Goal: Contribute content

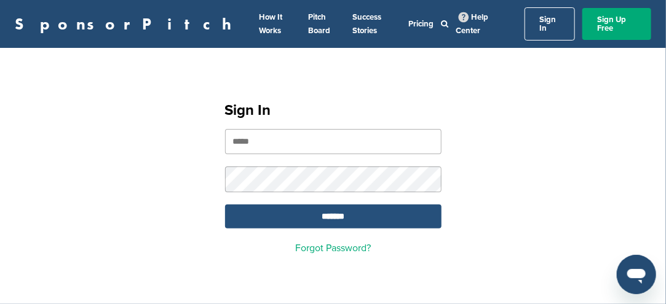
type input "**********"
click at [306, 205] on input "*******" at bounding box center [333, 217] width 217 height 24
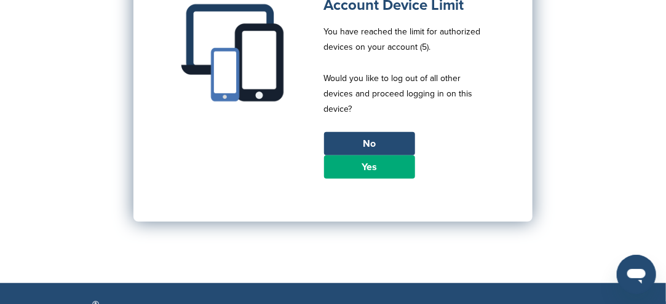
scroll to position [185, 0]
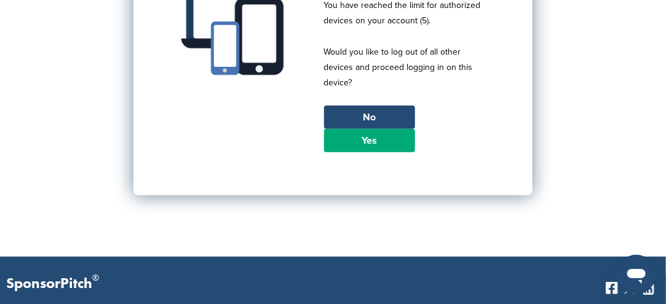
click at [336, 132] on link "Yes" at bounding box center [369, 140] width 91 height 23
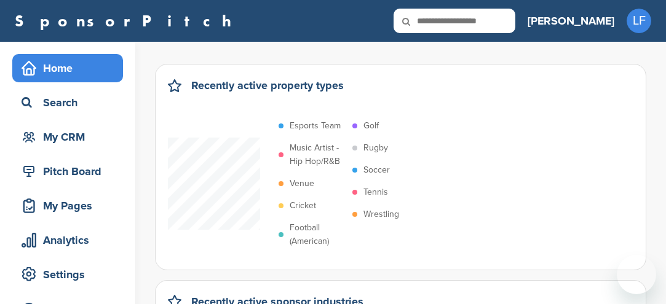
click at [336, 130] on p "Esports Team" at bounding box center [315, 126] width 51 height 14
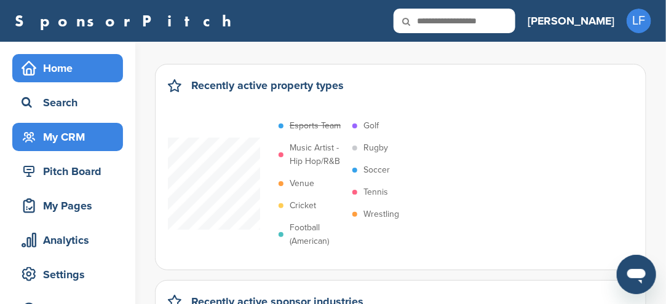
click at [66, 135] on div "My CRM" at bounding box center [70, 137] width 105 height 22
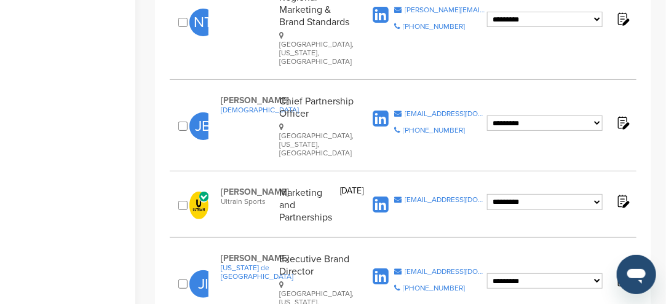
scroll to position [1599, 0]
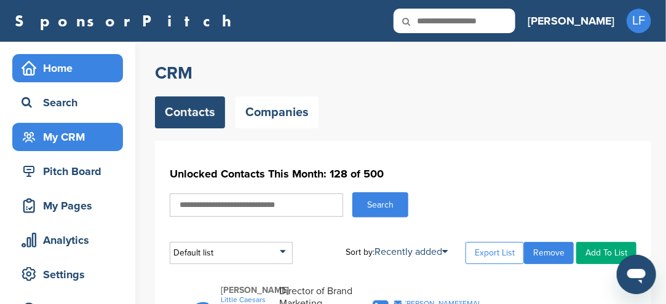
click at [84, 72] on div "Home" at bounding box center [70, 68] width 105 height 22
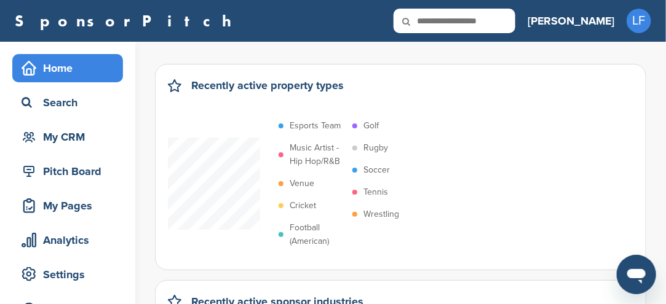
click at [380, 168] on p "Soccer" at bounding box center [377, 171] width 26 height 14
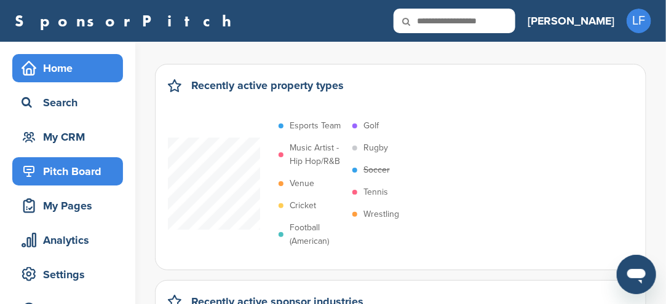
click at [65, 172] on div "Pitch Board" at bounding box center [70, 172] width 105 height 22
click at [64, 172] on div "Pitch Board" at bounding box center [70, 172] width 105 height 22
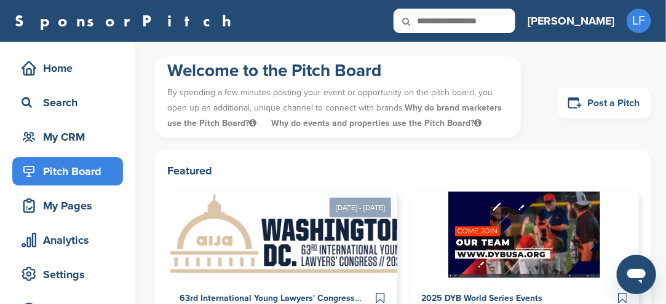
click at [599, 102] on link "Post a Pitch" at bounding box center [604, 103] width 93 height 30
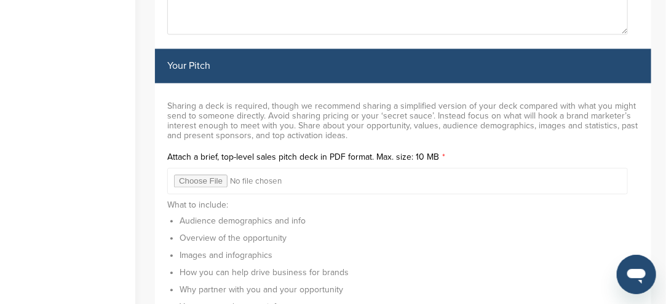
scroll to position [3998, 0]
